Goal: Navigation & Orientation: Find specific page/section

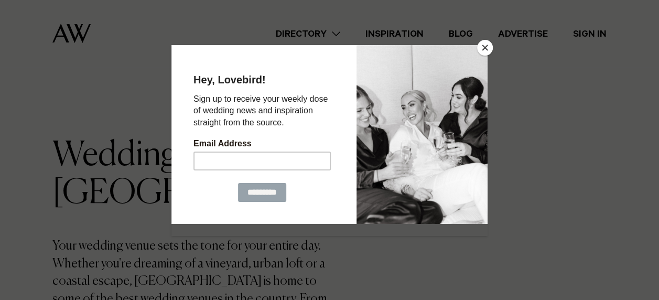
click at [484, 50] on button "Close" at bounding box center [485, 48] width 16 height 16
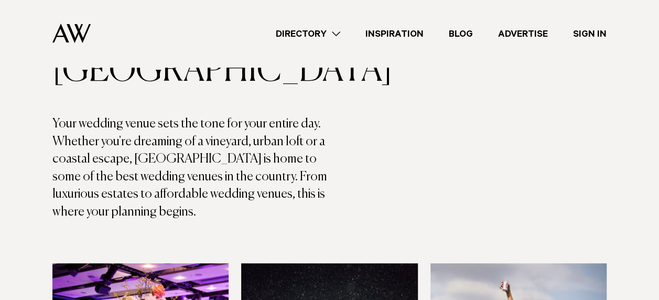
scroll to position [122, 0]
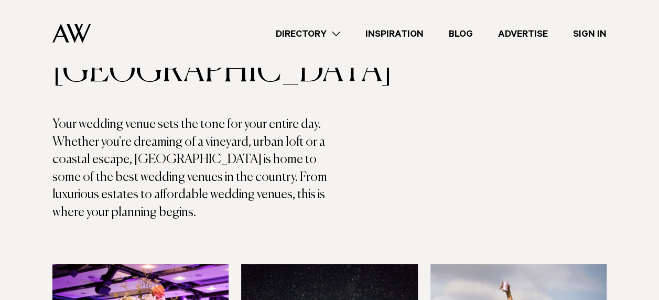
click at [313, 28] on link "Directory" at bounding box center [308, 34] width 90 height 14
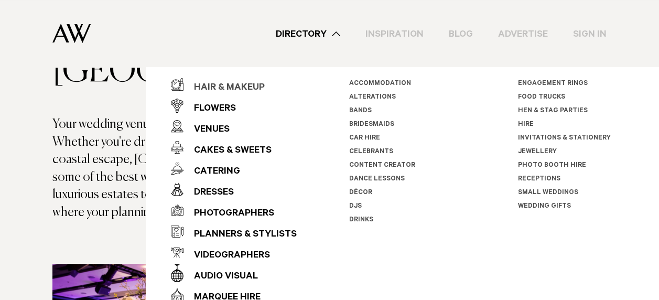
scroll to position [5, 0]
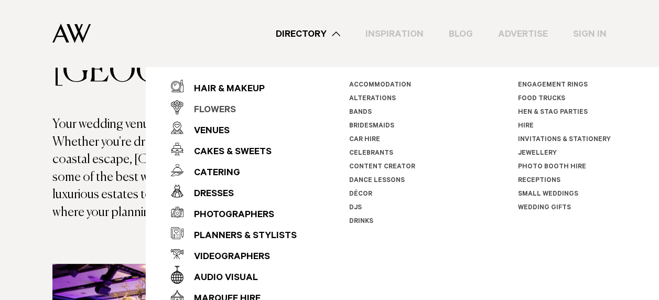
click at [211, 111] on div "Flowers" at bounding box center [210, 110] width 52 height 21
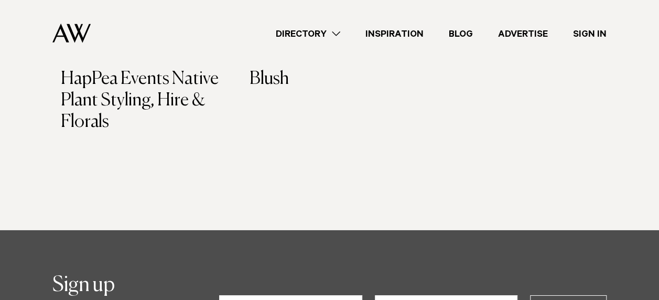
scroll to position [1609, 0]
click at [332, 31] on link "Directory" at bounding box center [308, 34] width 90 height 14
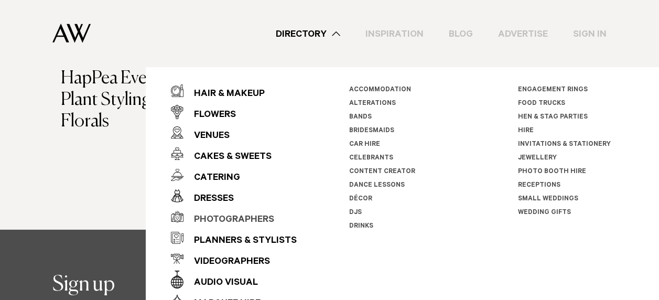
click at [221, 216] on div "Photographers" at bounding box center [229, 220] width 91 height 21
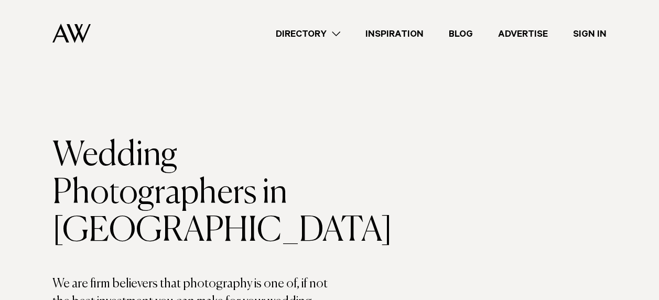
click at [328, 30] on link "Directory" at bounding box center [308, 34] width 90 height 14
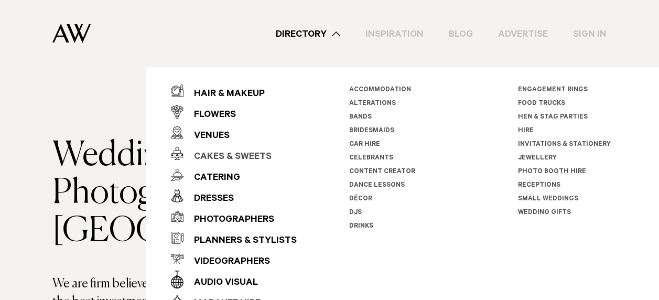
click at [265, 161] on div "Cakes & Sweets" at bounding box center [228, 157] width 88 height 21
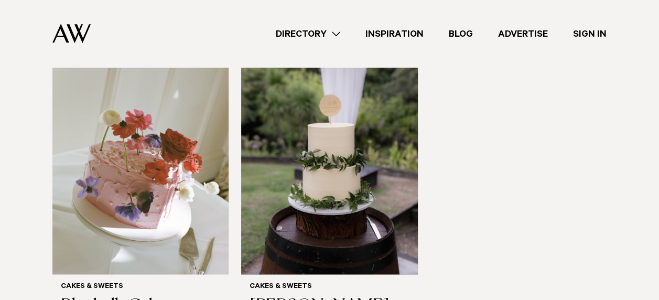
scroll to position [806, 0]
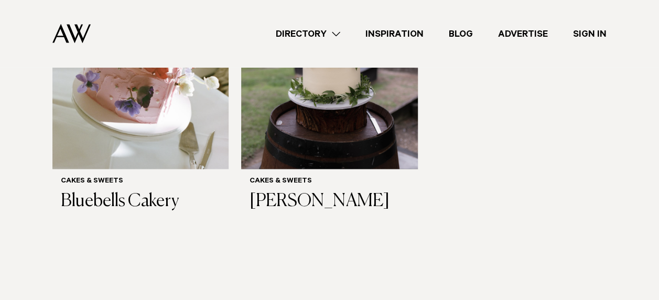
click at [317, 40] on link "Directory" at bounding box center [308, 34] width 90 height 14
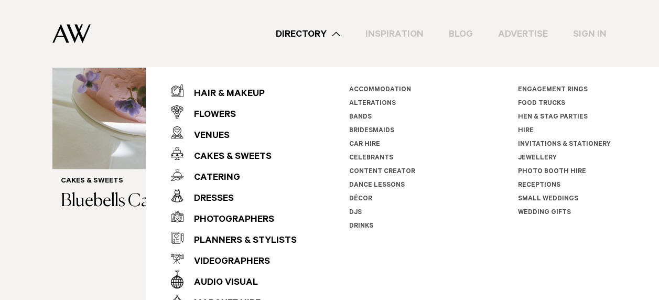
click at [371, 172] on link "Content Creator" at bounding box center [382, 171] width 66 height 7
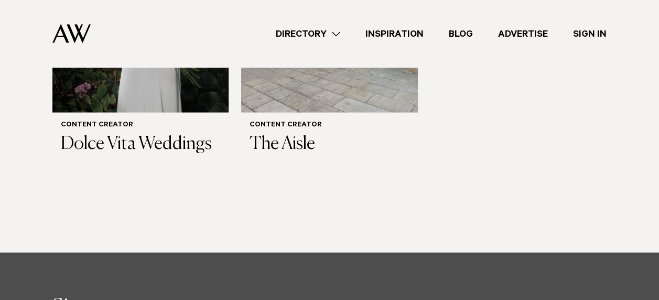
scroll to position [865, 0]
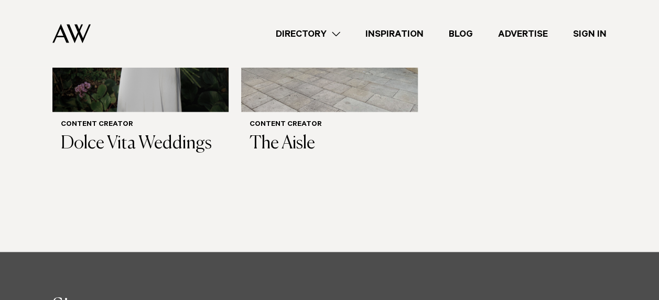
click at [397, 35] on link "Inspiration" at bounding box center [394, 34] width 83 height 14
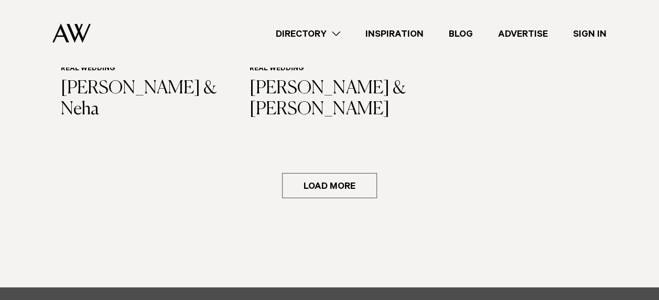
scroll to position [1552, 0]
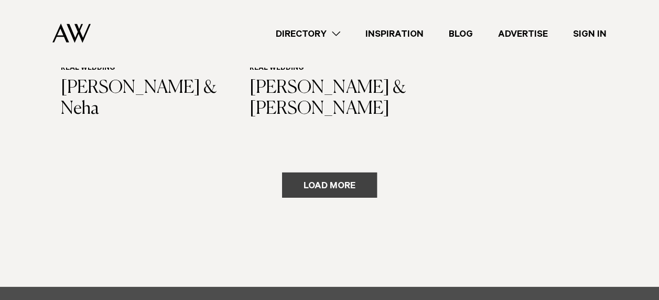
click at [339, 173] on button "Load more" at bounding box center [329, 185] width 95 height 25
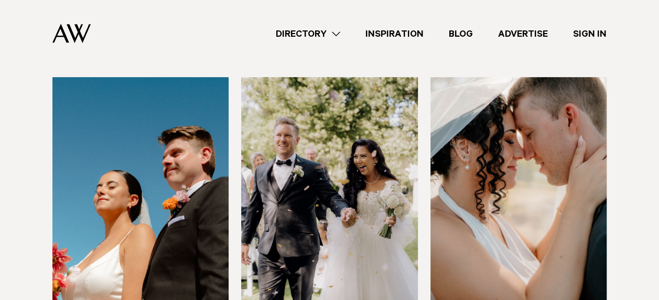
scroll to position [256, 0]
click at [457, 30] on link "Blog" at bounding box center [460, 34] width 49 height 14
